Goal: Register for event/course

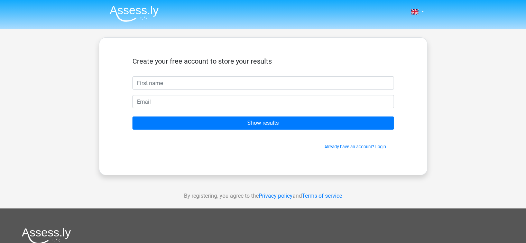
click at [280, 74] on div "Create your free account to store your results" at bounding box center [262, 66] width 261 height 19
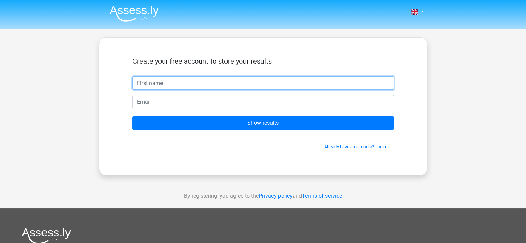
click at [280, 80] on input "text" at bounding box center [262, 82] width 261 height 13
type input "[PERSON_NAME]"
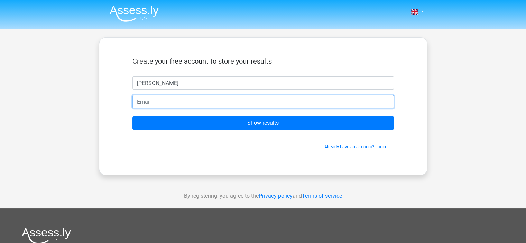
drag, startPoint x: 214, startPoint y: 90, endPoint x: 201, endPoint y: 102, distance: 17.9
click at [201, 102] on input "email" at bounding box center [262, 101] width 261 height 13
type input "[EMAIL_ADDRESS][DOMAIN_NAME]"
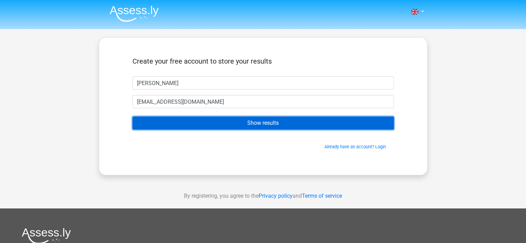
click at [201, 120] on input "Show results" at bounding box center [262, 123] width 261 height 13
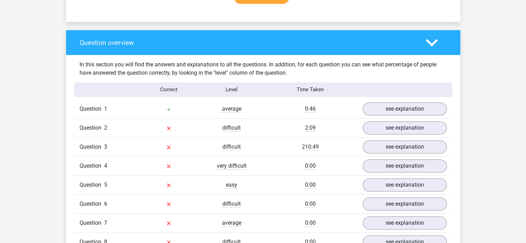
scroll to position [479, 0]
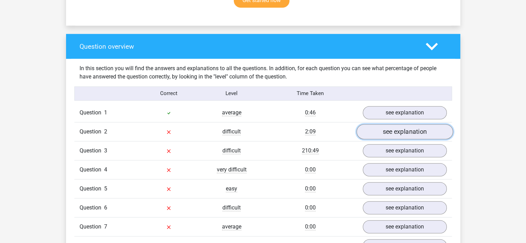
click at [421, 133] on link "see explanation" at bounding box center [404, 131] width 97 height 15
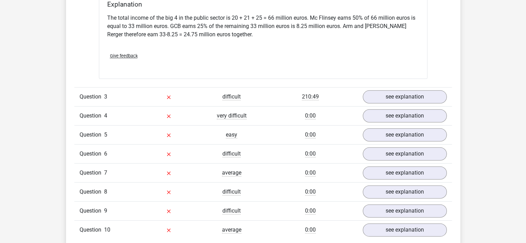
scroll to position [837, 0]
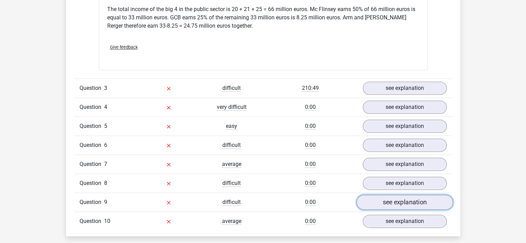
click at [428, 199] on link "see explanation" at bounding box center [404, 202] width 97 height 15
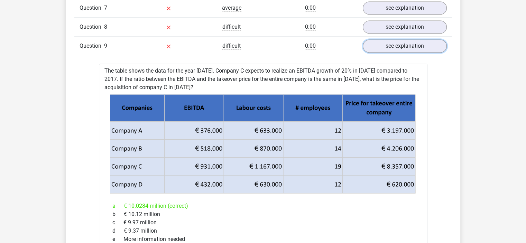
scroll to position [996, 0]
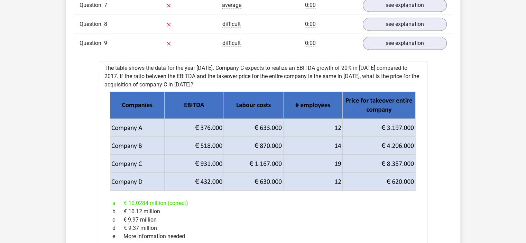
drag, startPoint x: 516, startPoint y: 126, endPoint x: 517, endPoint y: 138, distance: 12.5
click at [517, 138] on div "Go premium [GEOGRAPHIC_DATA] [EMAIL_ADDRESS][DOMAIN_NAME]" at bounding box center [263, 127] width 526 height 2247
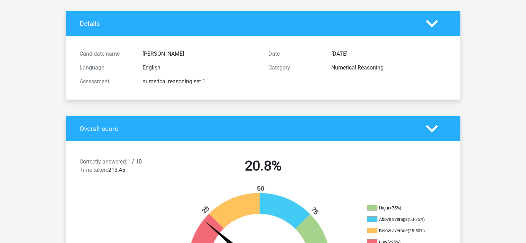
scroll to position [0, 0]
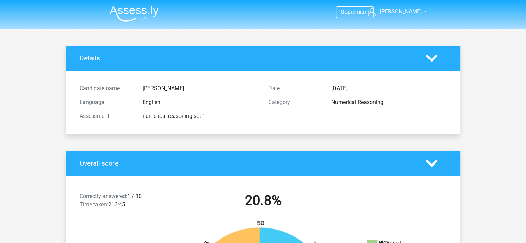
click at [376, 15] on nav "Go premium [GEOGRAPHIC_DATA] [EMAIL_ADDRESS][DOMAIN_NAME]" at bounding box center [263, 12] width 318 height 22
click at [376, 14] on icon at bounding box center [372, 12] width 8 height 8
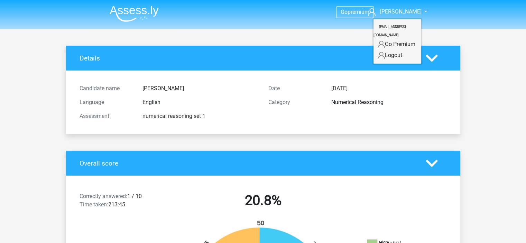
click at [294, 65] on div "Details" at bounding box center [263, 58] width 394 height 25
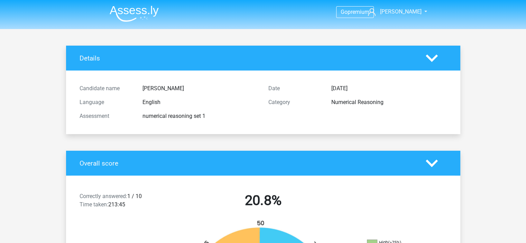
click at [442, 58] on div at bounding box center [436, 58] width 31 height 12
drag, startPoint x: 437, startPoint y: 58, endPoint x: 442, endPoint y: 58, distance: 5.5
click at [442, 58] on div at bounding box center [436, 58] width 31 height 12
click at [434, 59] on polygon at bounding box center [432, 58] width 12 height 8
